Goal: Information Seeking & Learning: Check status

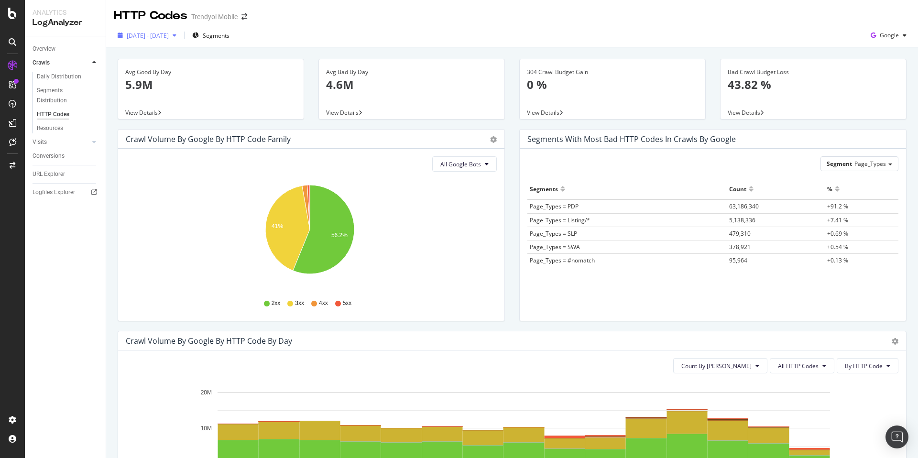
click at [170, 40] on div "[DATE] - [DATE]" at bounding box center [147, 35] width 66 height 14
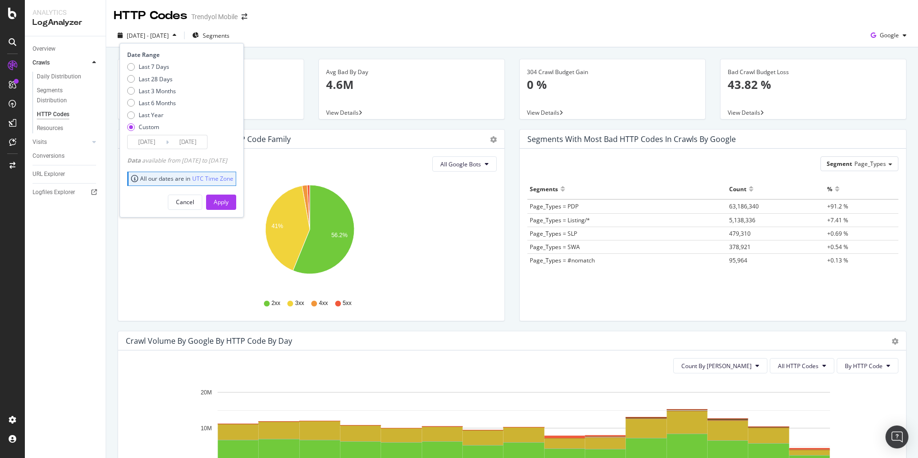
click at [166, 144] on icon at bounding box center [167, 142] width 3 height 9
click at [166, 142] on icon at bounding box center [167, 142] width 3 height 9
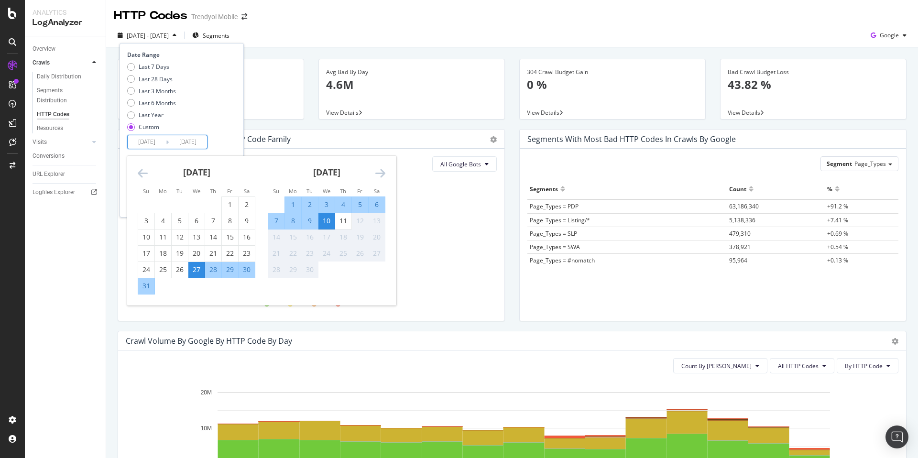
click at [144, 139] on input "[DATE]" at bounding box center [147, 141] width 38 height 13
click at [330, 222] on div "10" at bounding box center [327, 221] width 16 height 10
type input "[DATE]"
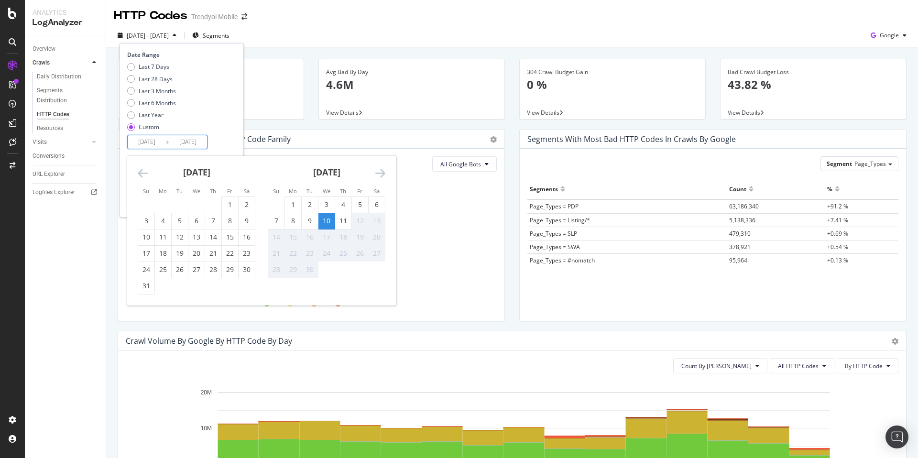
click at [330, 222] on div "10" at bounding box center [327, 221] width 16 height 10
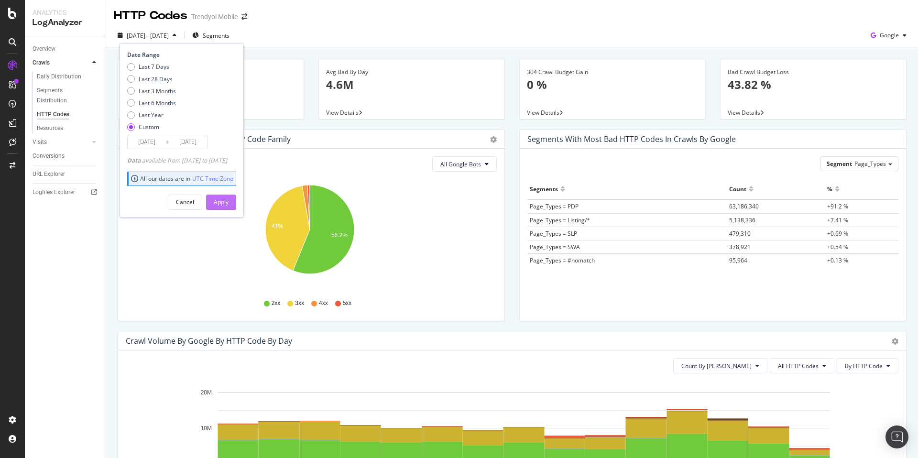
click at [236, 201] on button "Apply" at bounding box center [221, 202] width 30 height 15
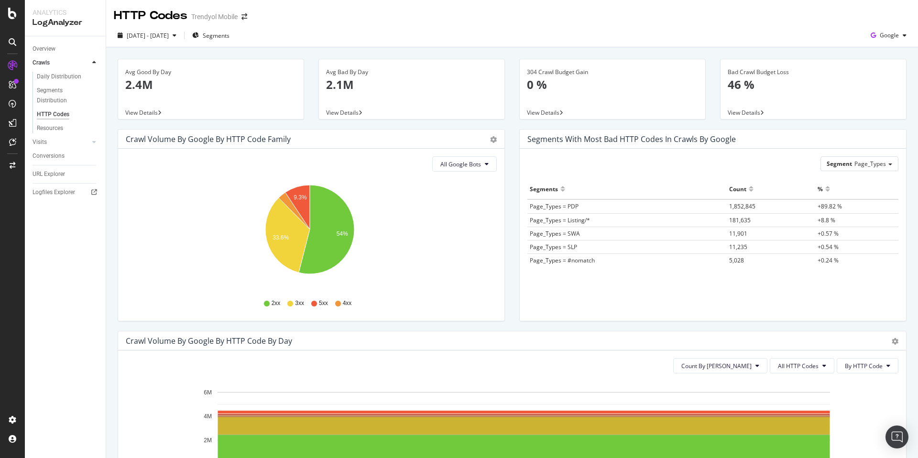
click at [301, 117] on div "View Details" at bounding box center [211, 112] width 186 height 13
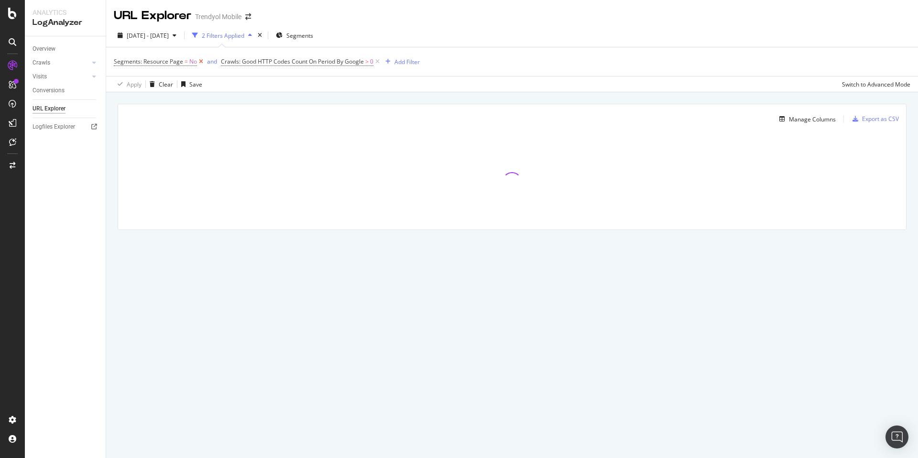
click at [200, 62] on icon at bounding box center [201, 62] width 8 height 10
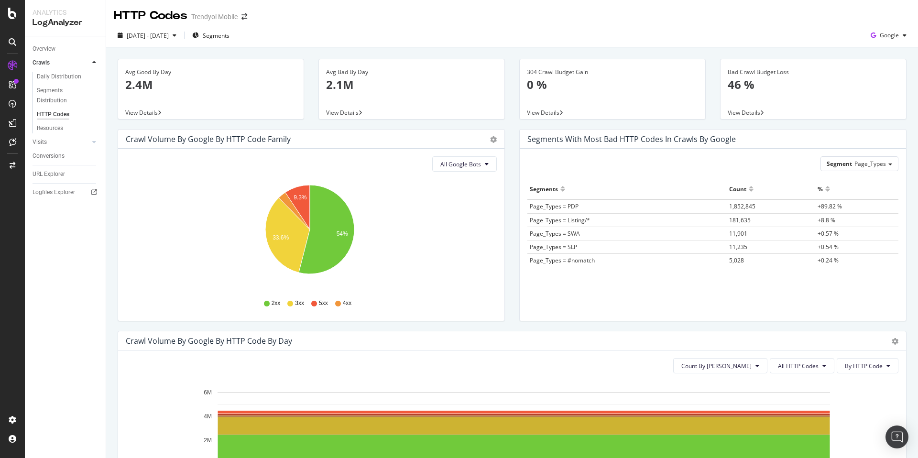
click at [312, 25] on div "[DATE] - [DATE] Segments Google" at bounding box center [512, 35] width 812 height 23
drag, startPoint x: 344, startPoint y: 178, endPoint x: 330, endPoint y: 185, distance: 16.3
click at [343, 178] on div "All Google Bots Hold CMD (⌘) while clicking to filter the report. 9.3% 33.6% 54…" at bounding box center [311, 235] width 387 height 172
click at [247, 16] on icon "arrow-right-arrow-left" at bounding box center [245, 16] width 6 height 7
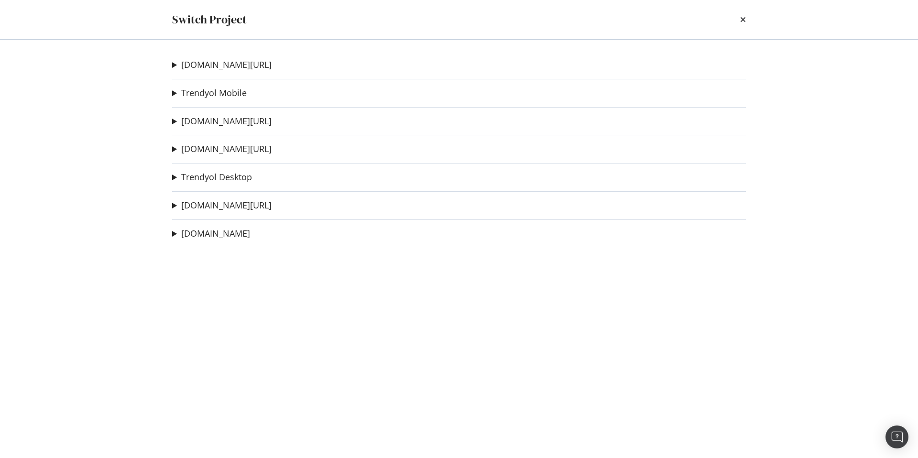
click at [229, 122] on link "[DOMAIN_NAME][URL]" at bounding box center [226, 121] width 90 height 10
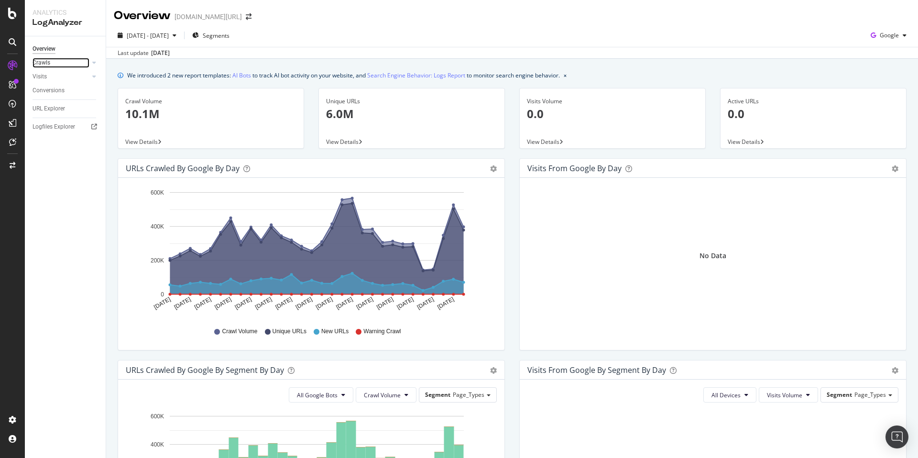
click at [50, 65] on link "Crawls" at bounding box center [61, 63] width 57 height 10
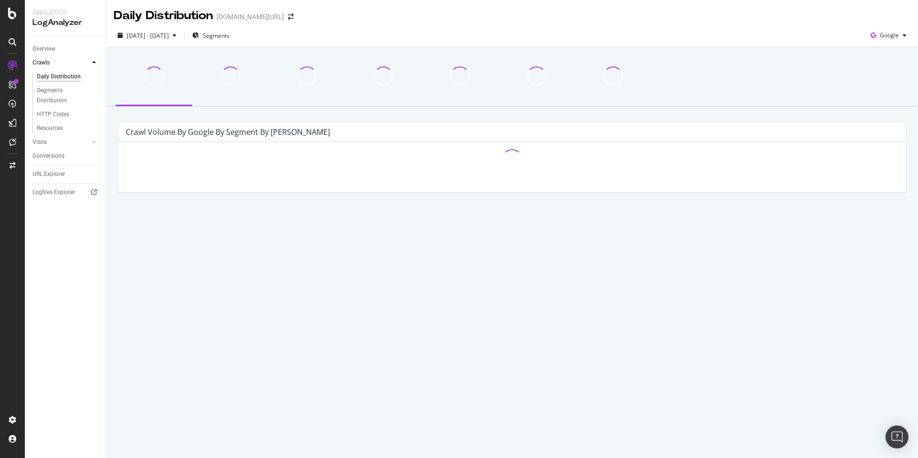
click at [47, 56] on div "Crawls" at bounding box center [69, 63] width 73 height 14
click at [46, 46] on div "Overview" at bounding box center [44, 49] width 23 height 10
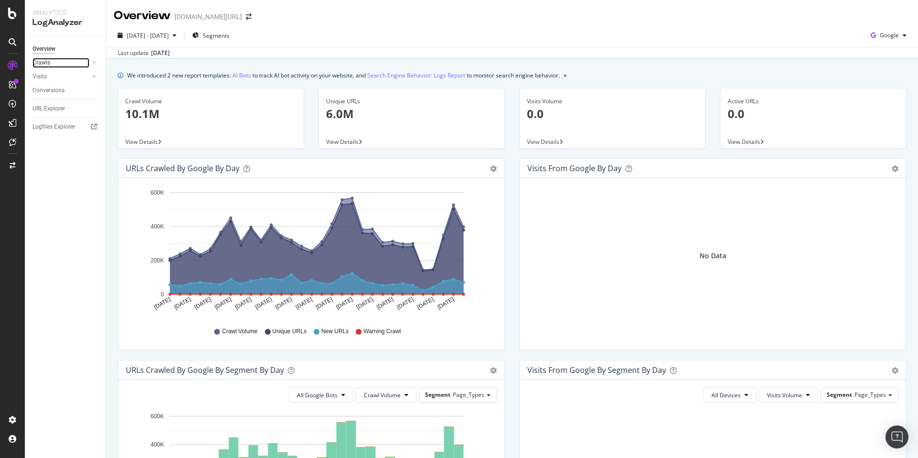
click at [66, 62] on link "Crawls" at bounding box center [61, 63] width 57 height 10
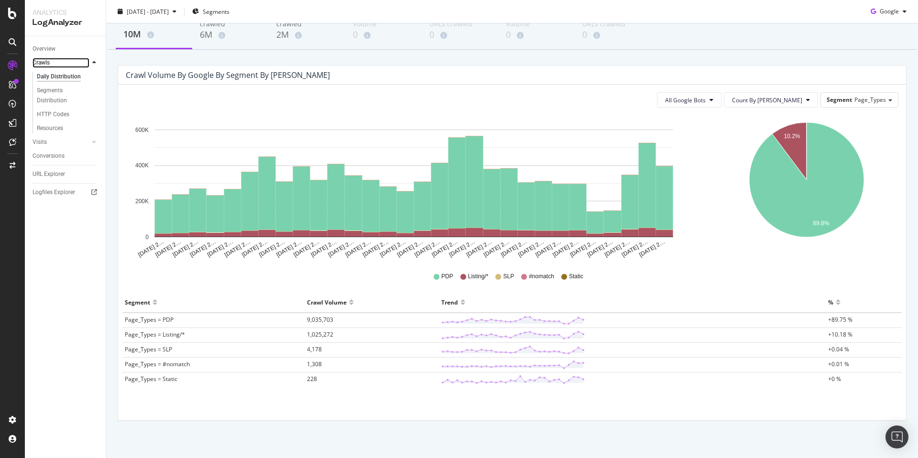
scroll to position [63, 0]
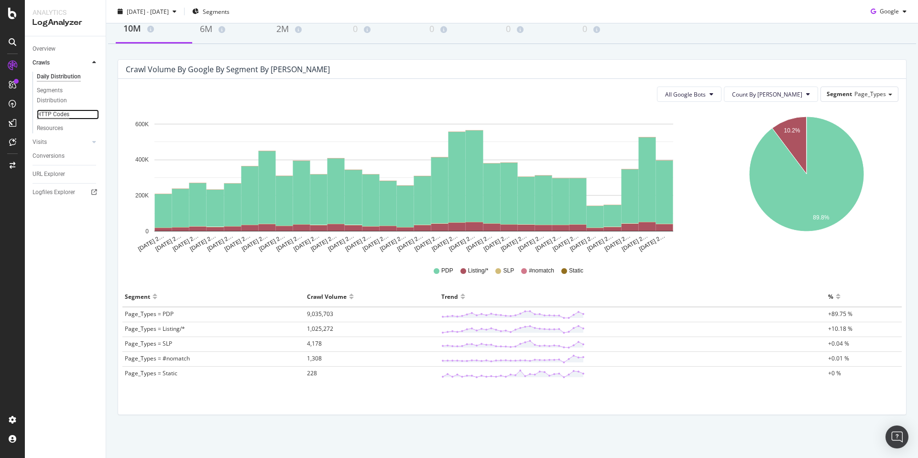
click at [53, 114] on div "HTTP Codes" at bounding box center [53, 115] width 33 height 10
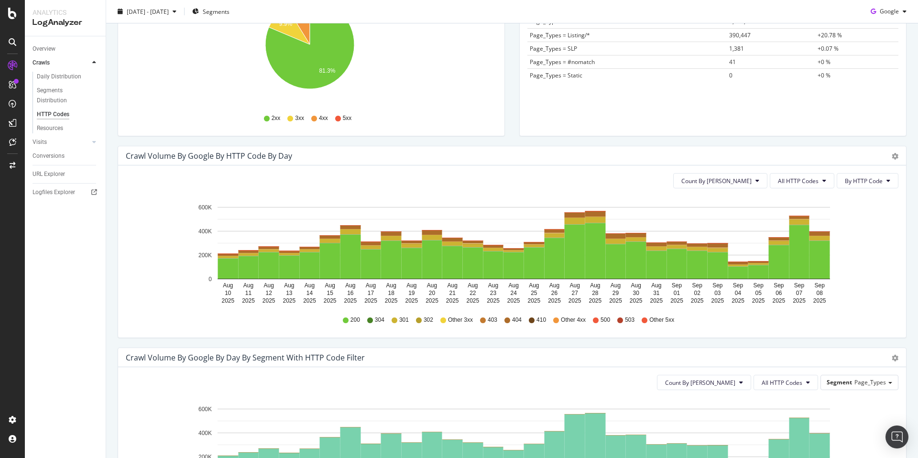
scroll to position [185, 0]
